Goal: Browse casually: Explore the website without a specific task or goal

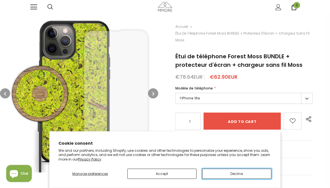
click at [216, 174] on button "Decline" at bounding box center [236, 174] width 69 height 10
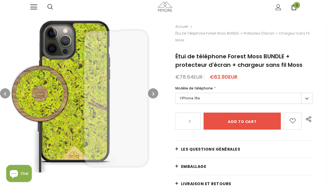
click at [165, 6] on img at bounding box center [165, 7] width 14 height 10
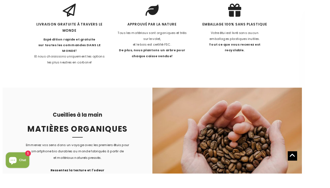
scroll to position [770, 0]
